Goal: Information Seeking & Learning: Learn about a topic

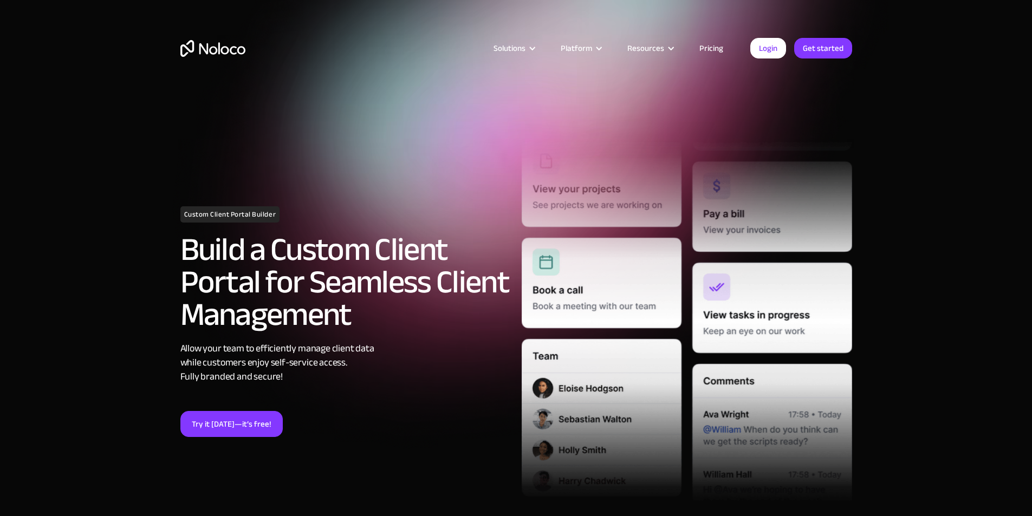
click at [713, 47] on link "Pricing" at bounding box center [711, 48] width 51 height 14
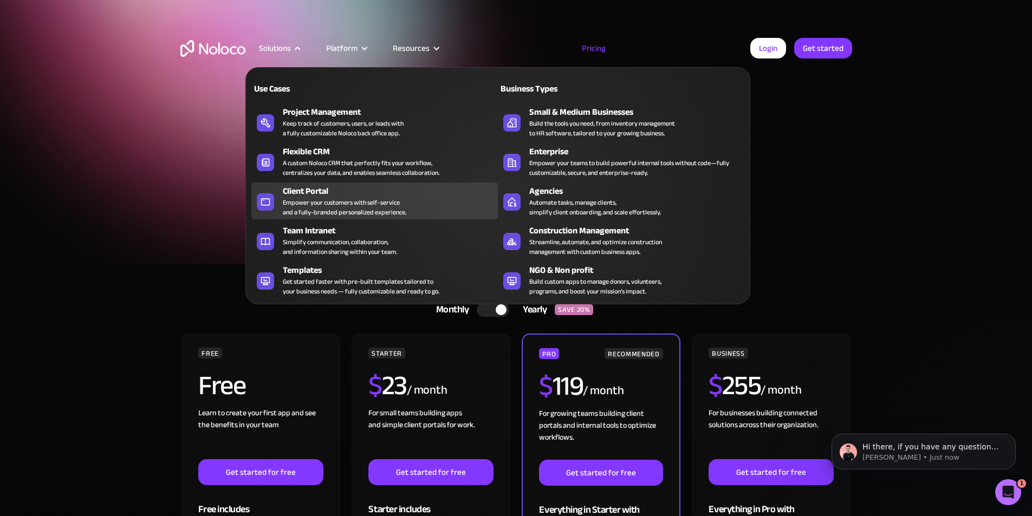
click at [371, 217] on div "Empower your customers with self-service and a fully-branded personalized exper…" at bounding box center [344, 207] width 123 height 19
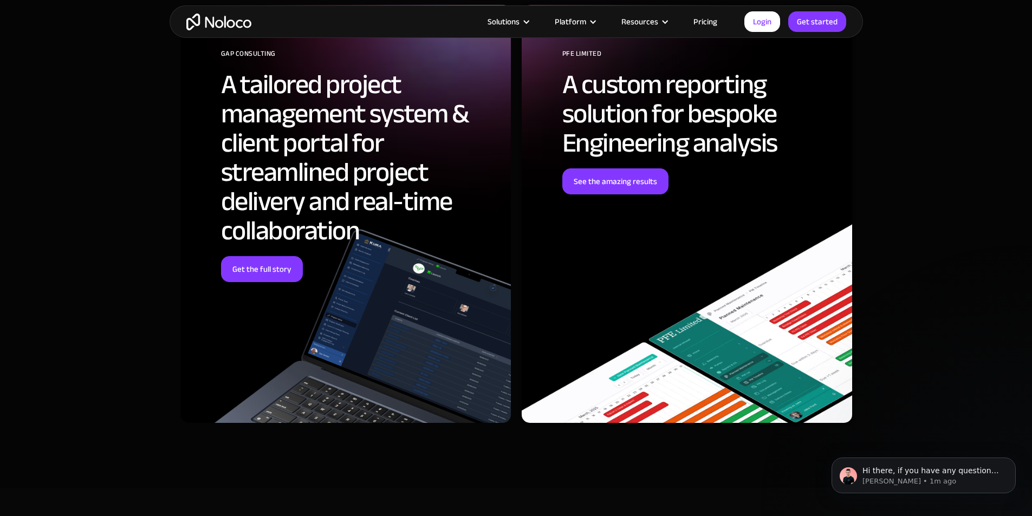
scroll to position [3575, 0]
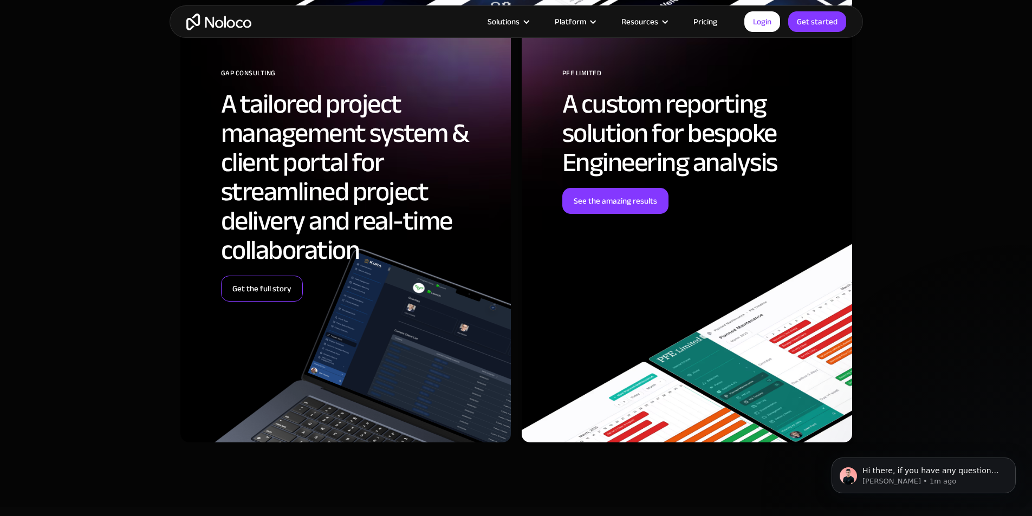
click at [277, 286] on link "Get the full story" at bounding box center [262, 289] width 82 height 26
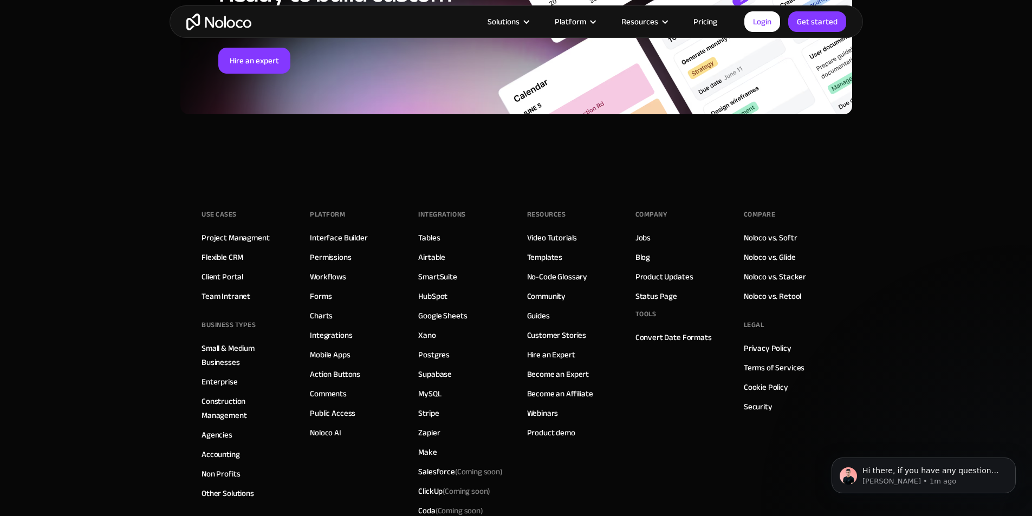
scroll to position [3304, 0]
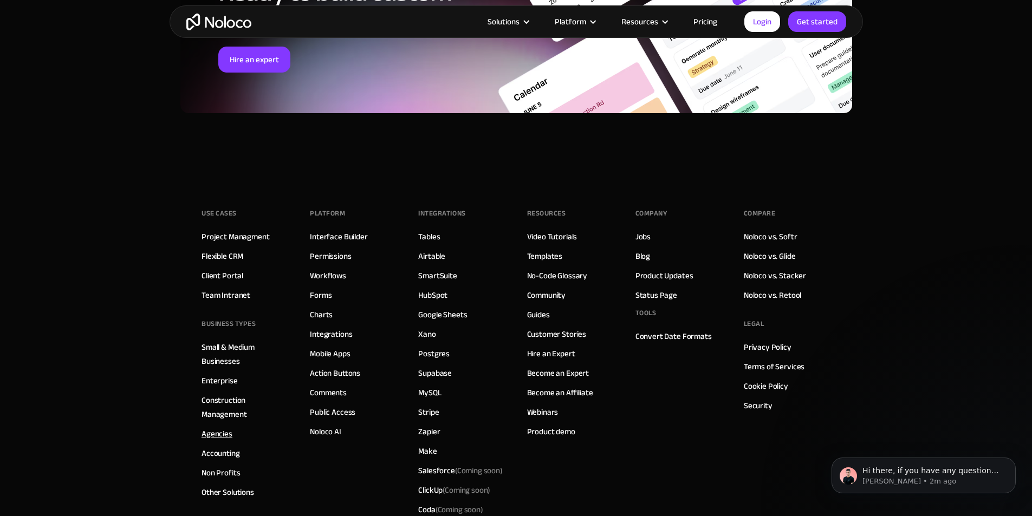
click at [212, 427] on link "Agencies" at bounding box center [216, 434] width 31 height 14
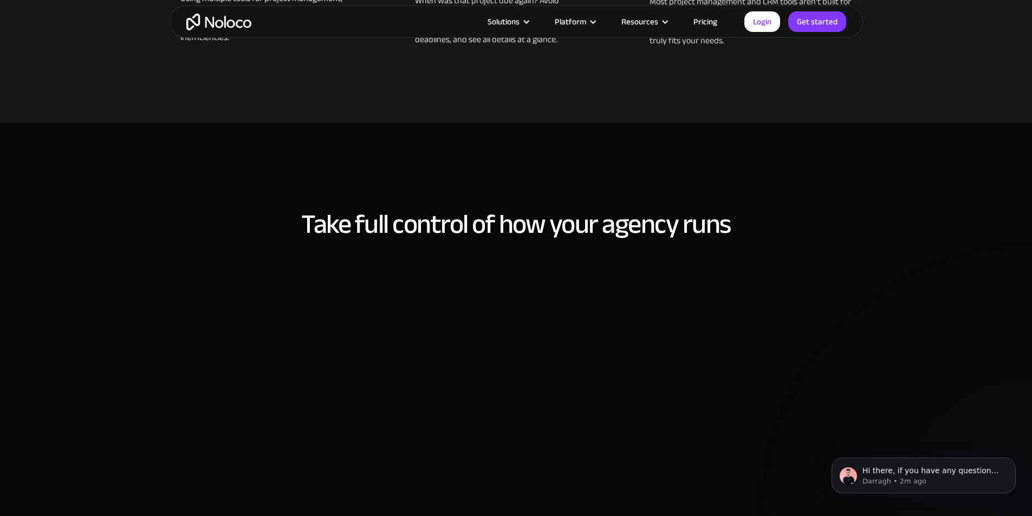
scroll to position [704, 0]
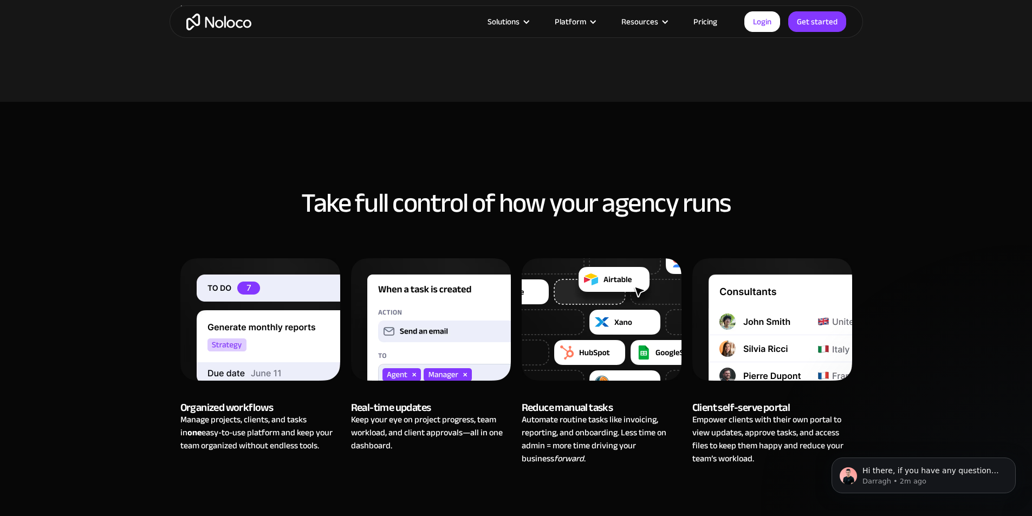
click at [705, 24] on link "Pricing" at bounding box center [705, 22] width 51 height 14
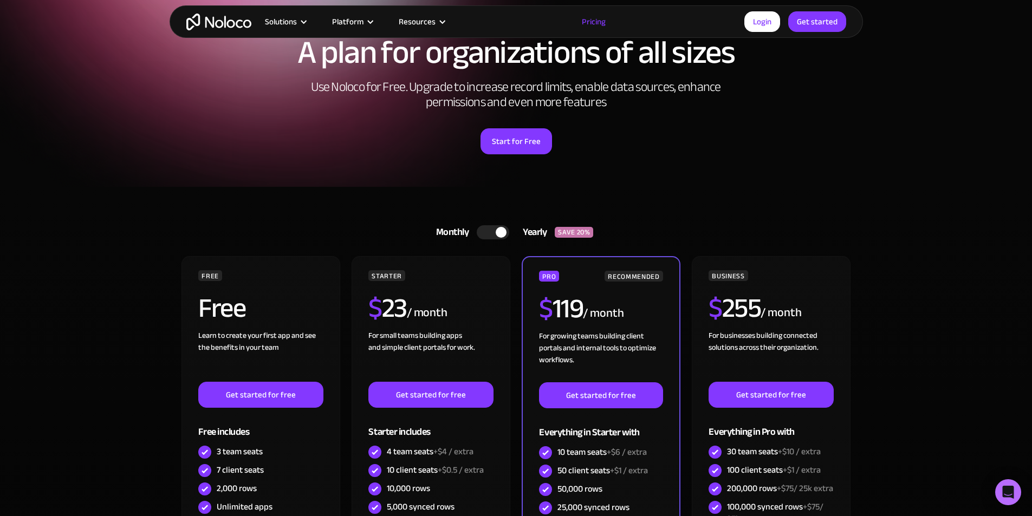
scroll to position [108, 0]
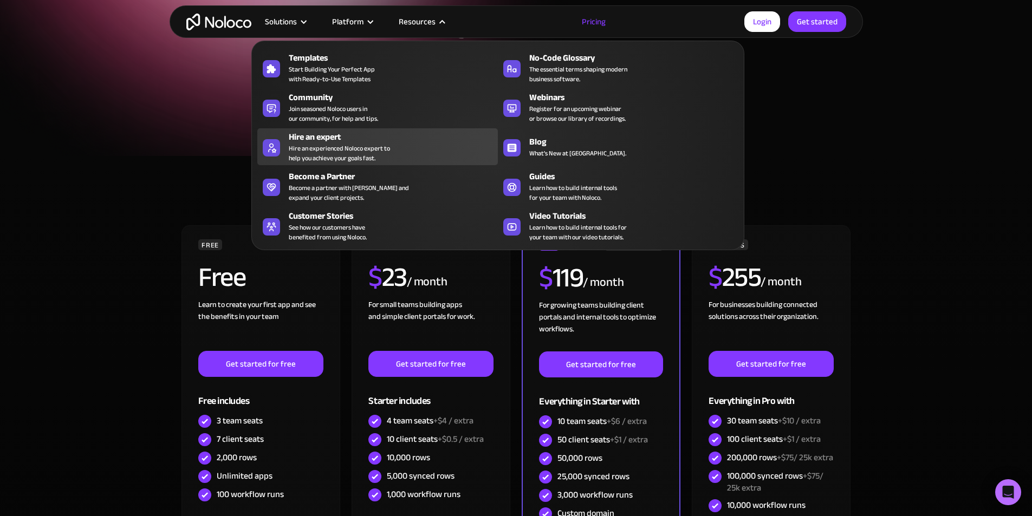
click at [339, 154] on div "Hire an experienced Noloco expert to help you achieve your goals fast." at bounding box center [339, 153] width 101 height 19
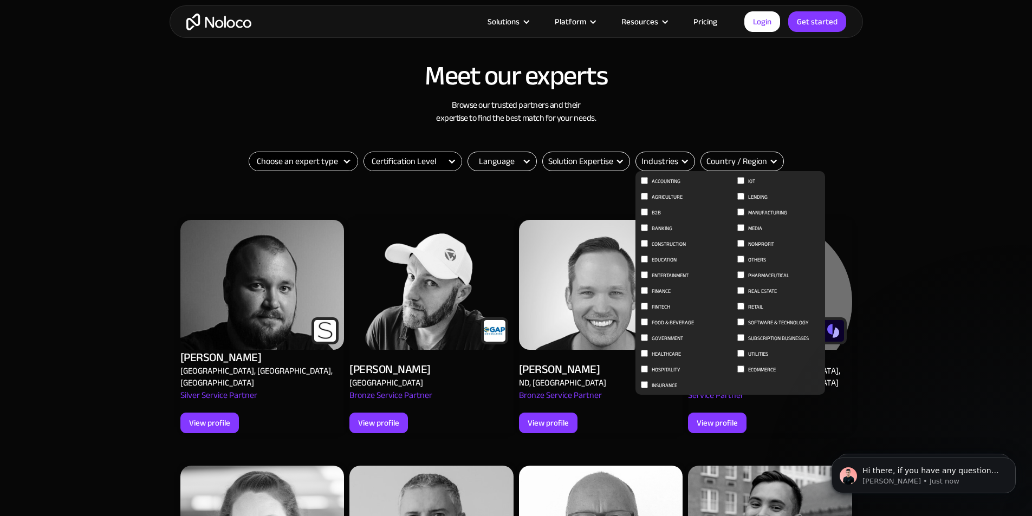
click at [643, 277] on input "Entertainment" at bounding box center [644, 274] width 7 height 7
checkbox input "true"
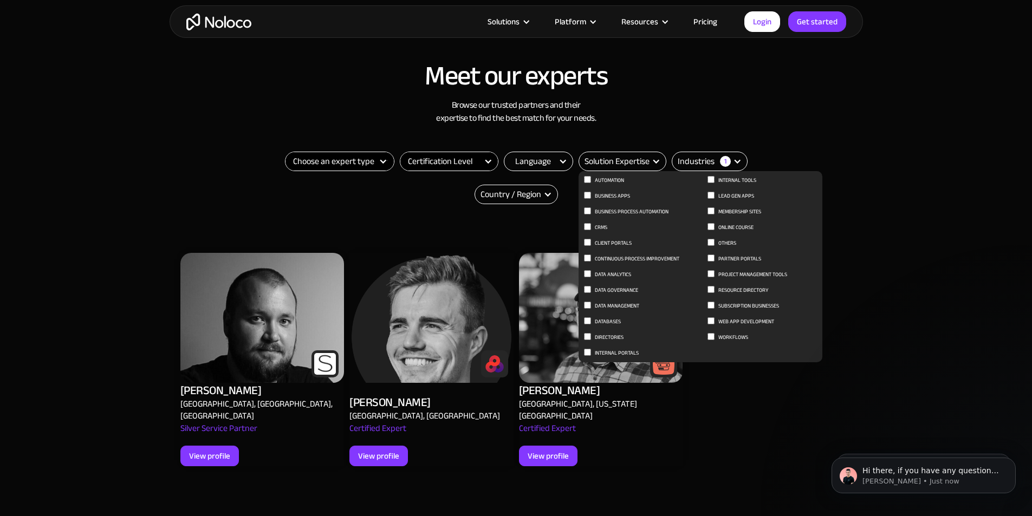
click at [709, 273] on input "Project Management Tools" at bounding box center [710, 273] width 7 height 7
checkbox input "true"
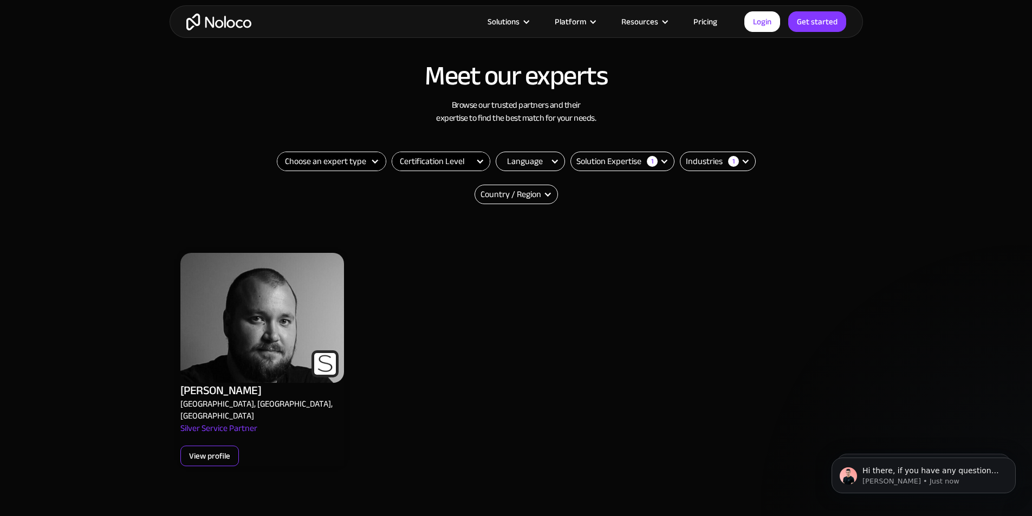
click at [227, 449] on div "View profile" at bounding box center [209, 456] width 41 height 14
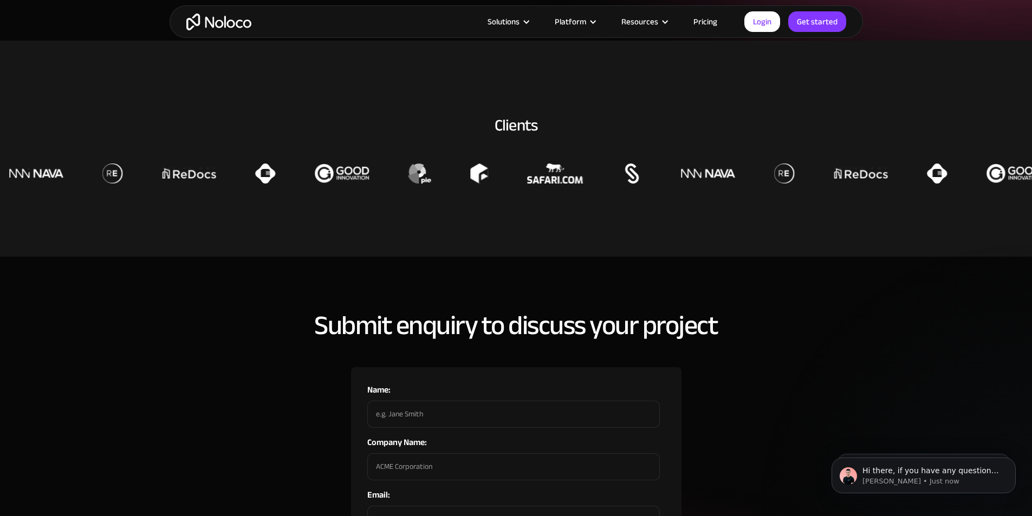
scroll to position [433, 0]
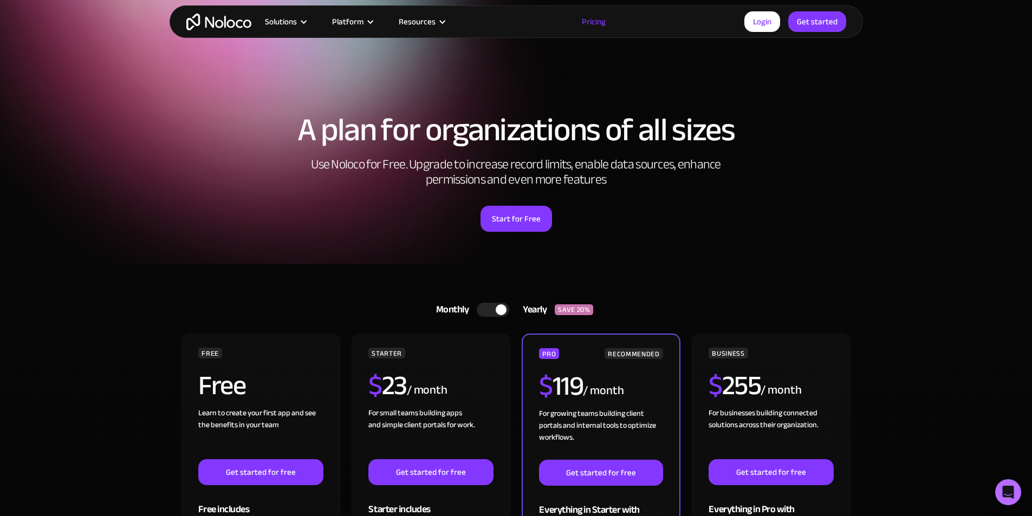
scroll to position [108, 0]
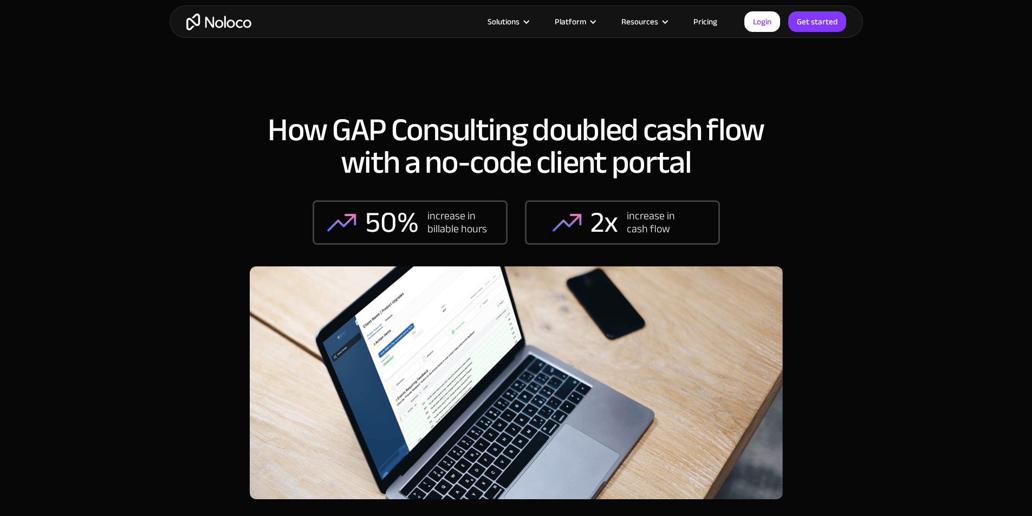
scroll to position [3214, 0]
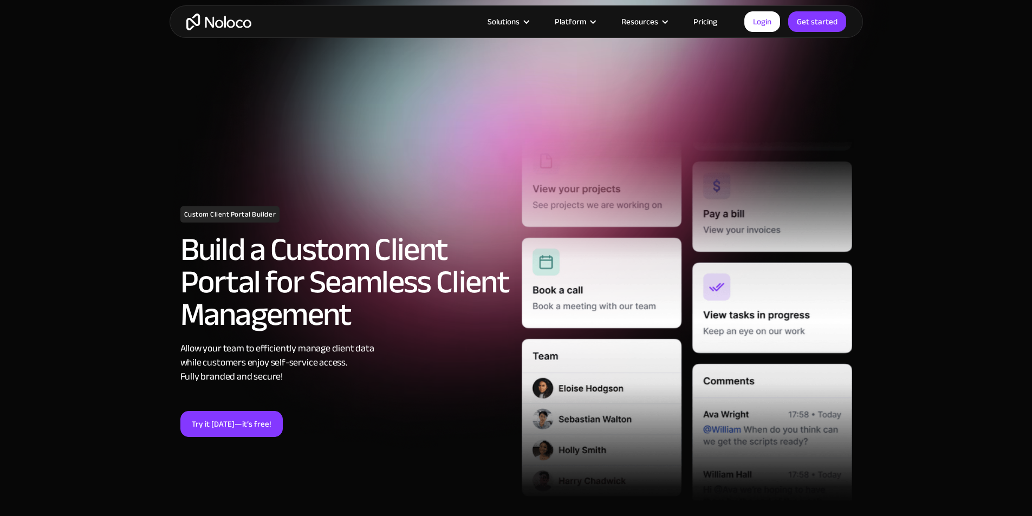
scroll to position [3575, 0]
